Goal: Information Seeking & Learning: Learn about a topic

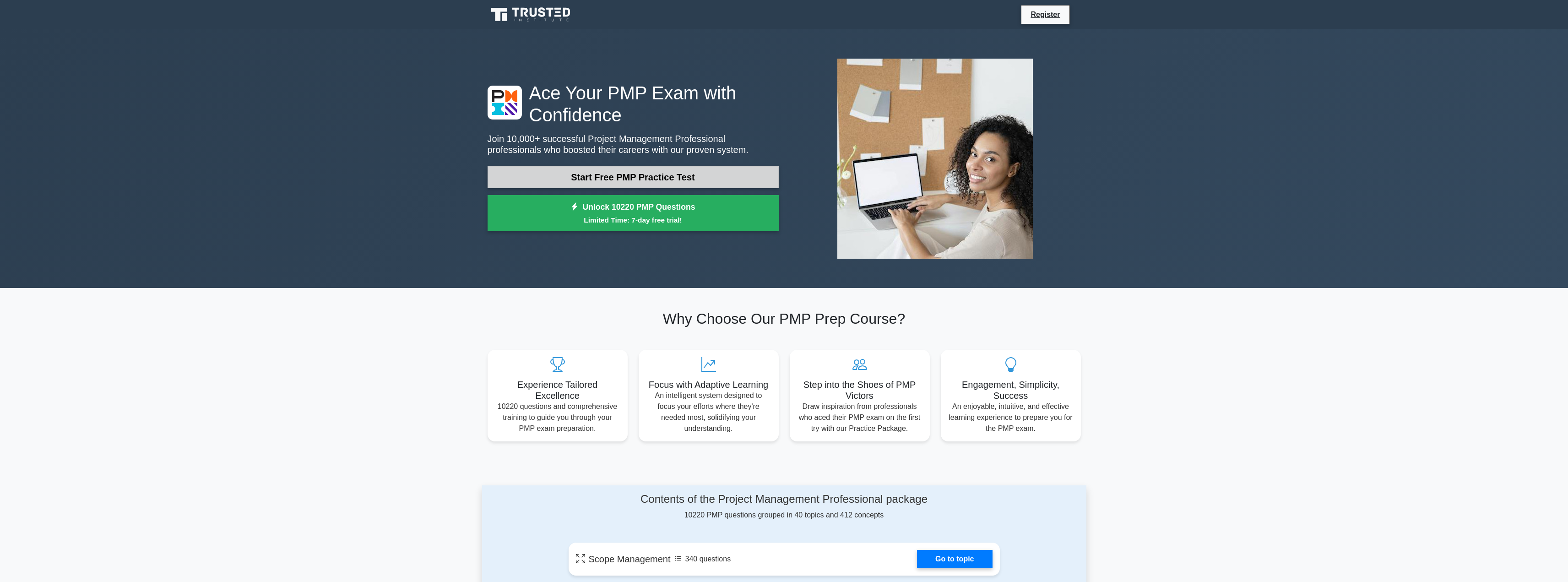
click at [606, 173] on link "Start Free PMP Practice Test" at bounding box center [633, 177] width 291 height 22
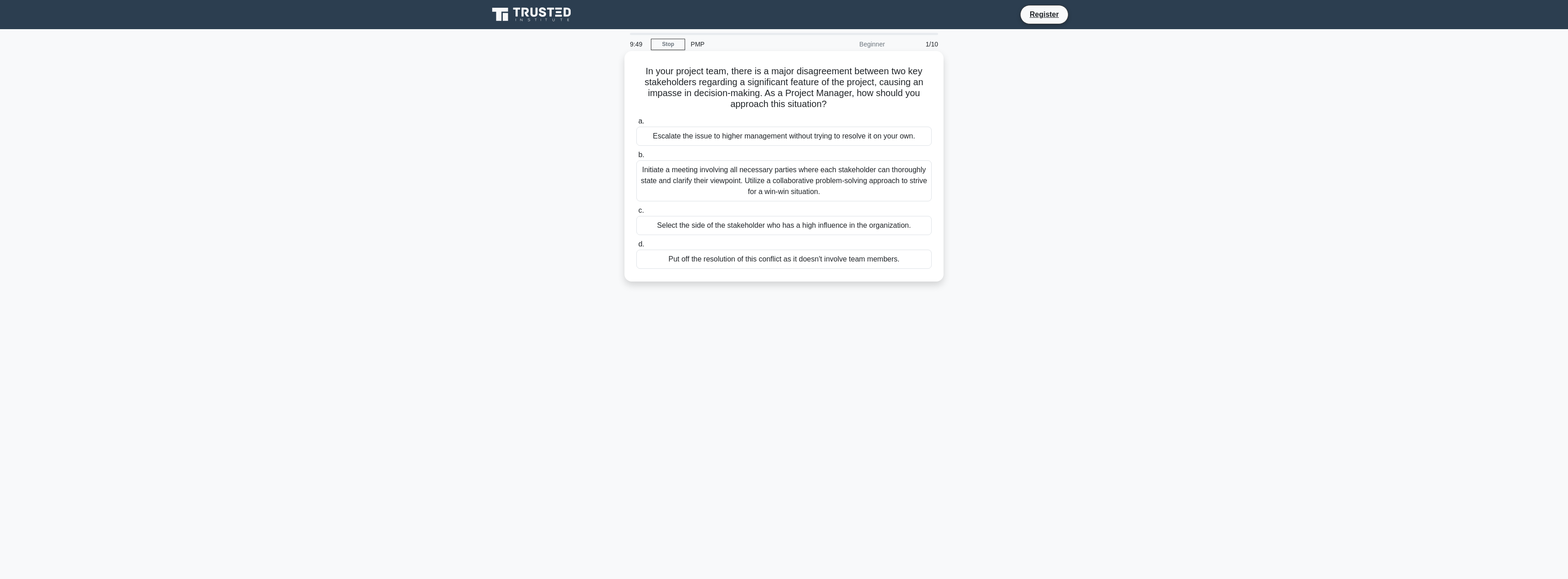
click at [676, 140] on div "Escalate the issue to higher management without trying to resolve it on your ow…" at bounding box center [784, 136] width 295 height 19
click at [636, 125] on input "a. Escalate the issue to higher management without trying to resolve it on your…" at bounding box center [636, 121] width 0 height 6
